Goal: Information Seeking & Learning: Learn about a topic

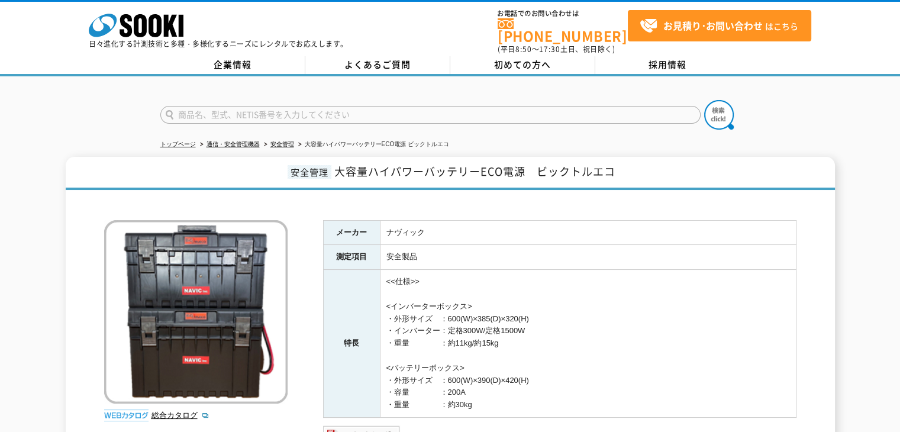
click at [289, 141] on link "安全管理" at bounding box center [282, 144] width 24 height 7
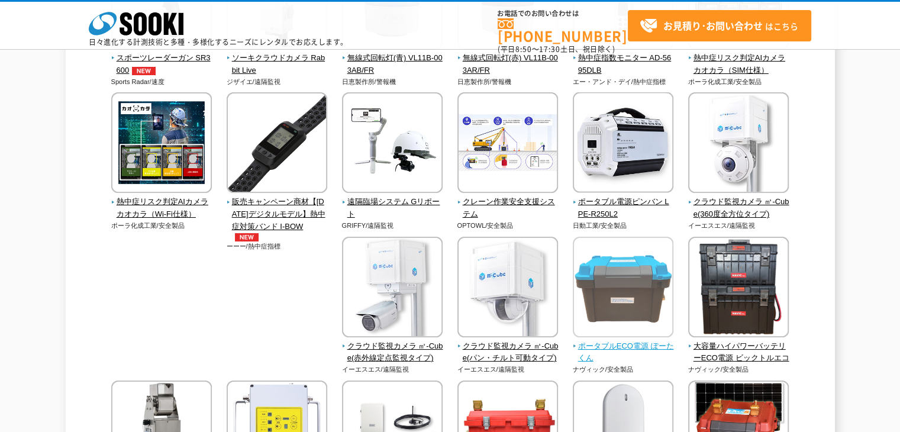
scroll to position [276, 0]
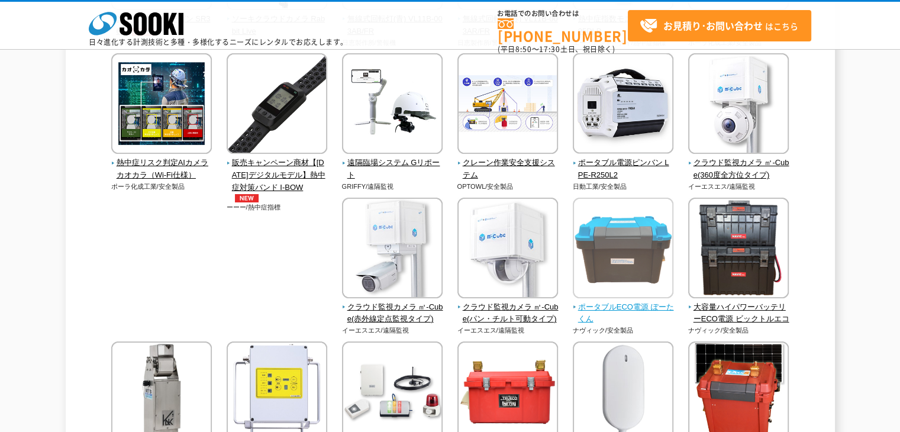
click at [632, 304] on span "ポータブルECO電源 ぽーたくん" at bounding box center [623, 313] width 101 height 25
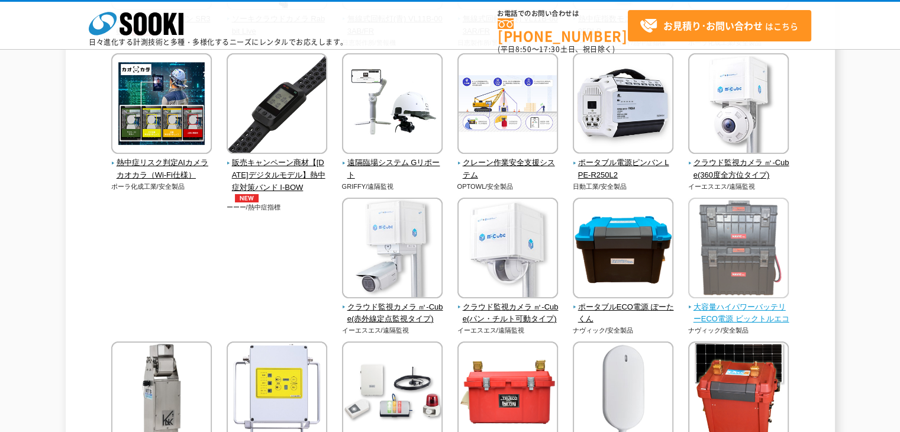
click at [760, 287] on img at bounding box center [738, 250] width 101 height 104
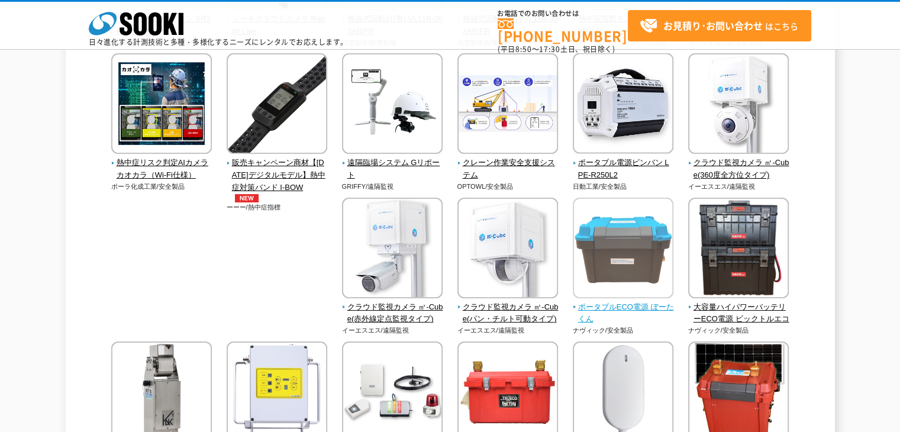
click at [623, 306] on span "ポータブルECO電源 ぽーたくん" at bounding box center [623, 313] width 101 height 25
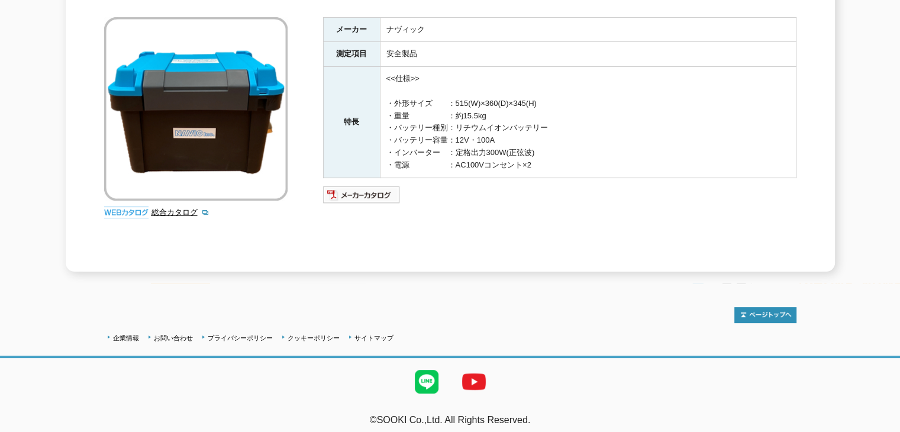
scroll to position [5, 0]
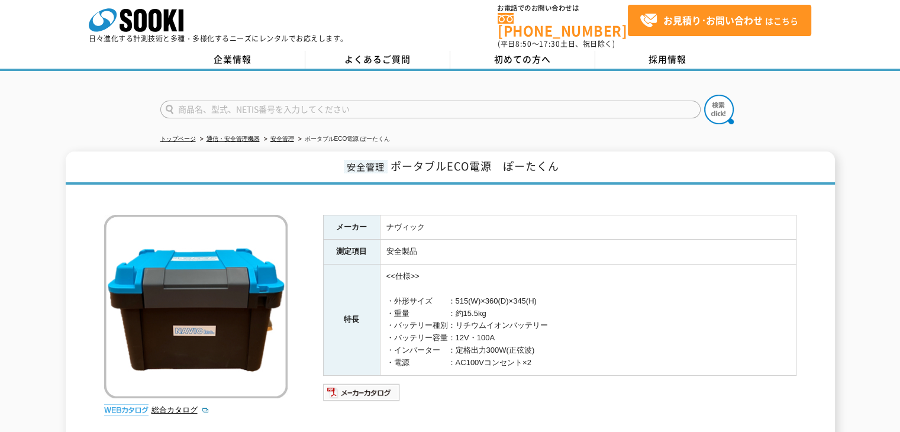
click at [256, 240] on img at bounding box center [195, 306] width 183 height 183
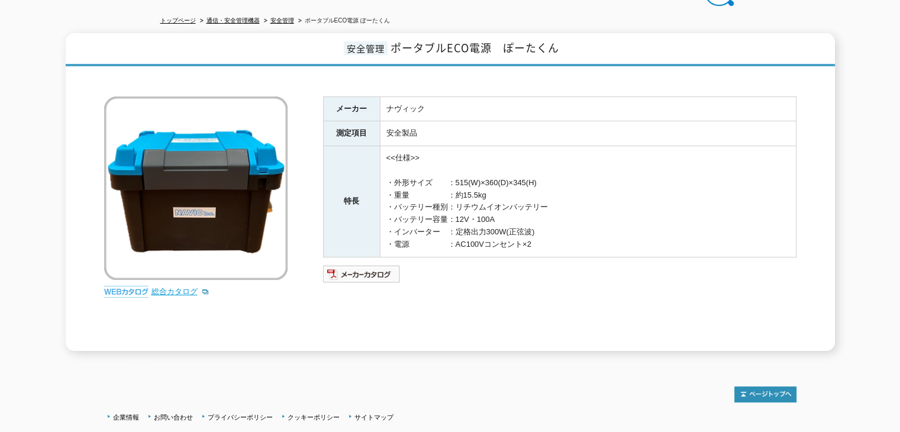
click at [163, 287] on link "総合カタログ" at bounding box center [181, 291] width 58 height 9
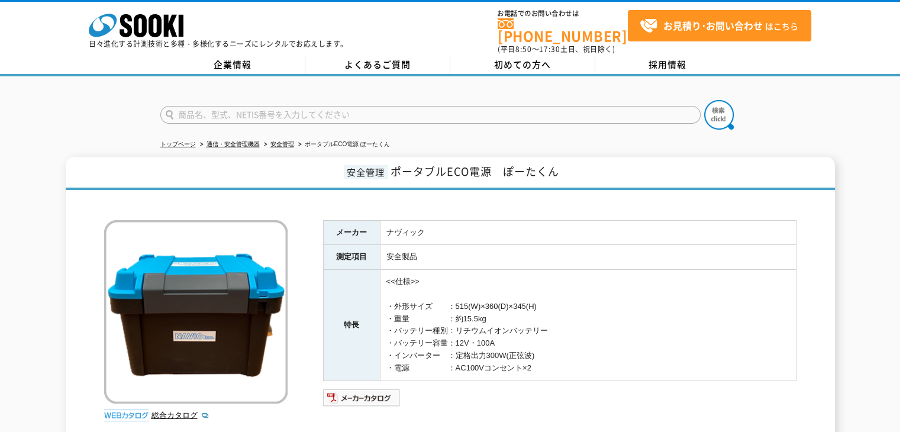
scroll to position [157, 0]
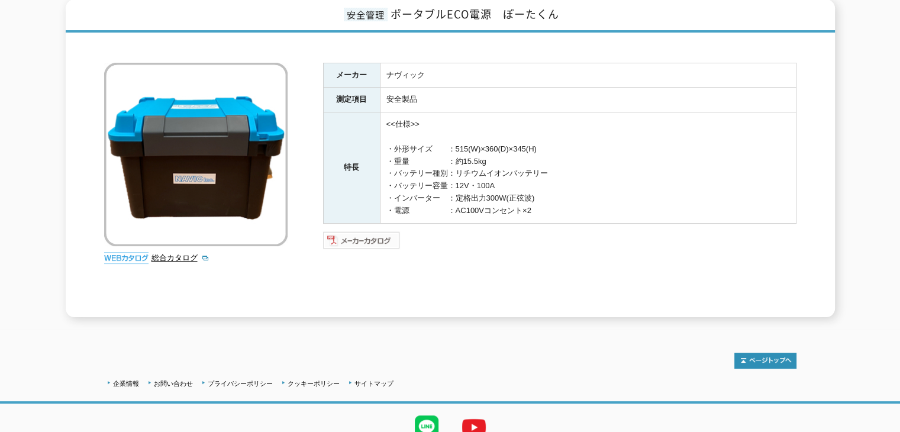
click at [376, 231] on img at bounding box center [362, 240] width 78 height 19
